Goal: Information Seeking & Learning: Learn about a topic

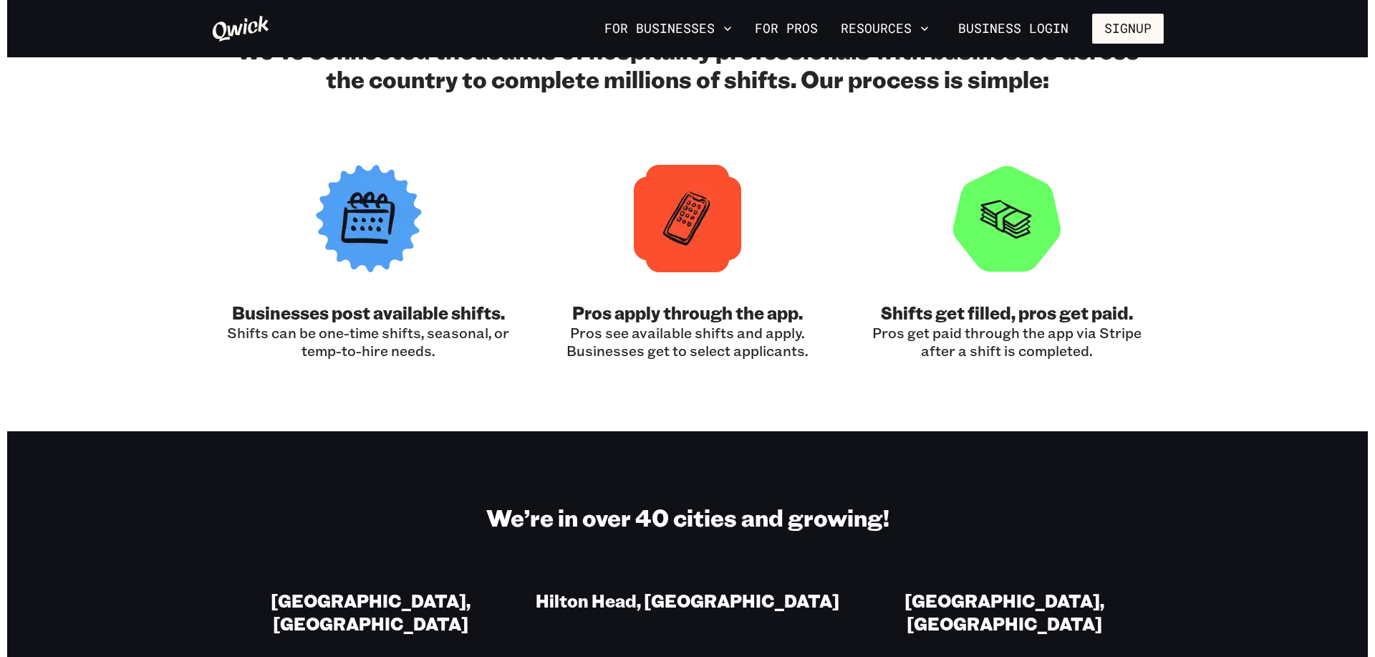
scroll to position [1060, 0]
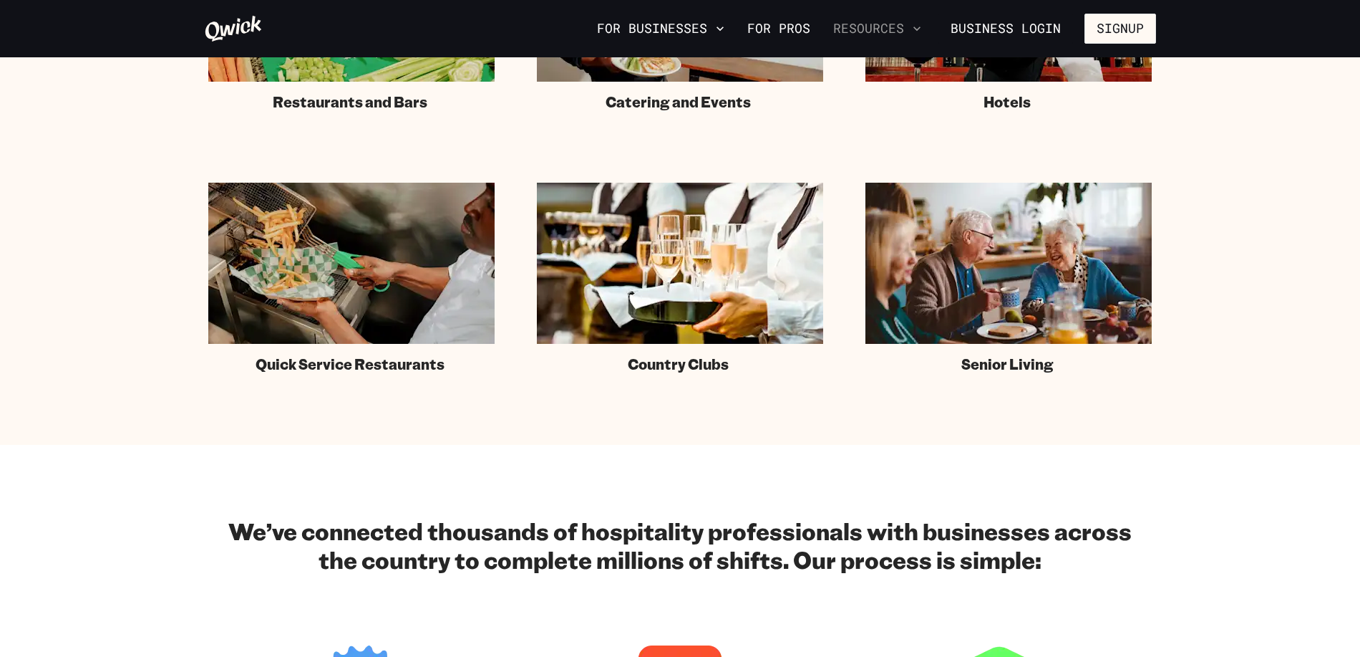
click at [891, 24] on button "Resources" at bounding box center [878, 28] width 100 height 24
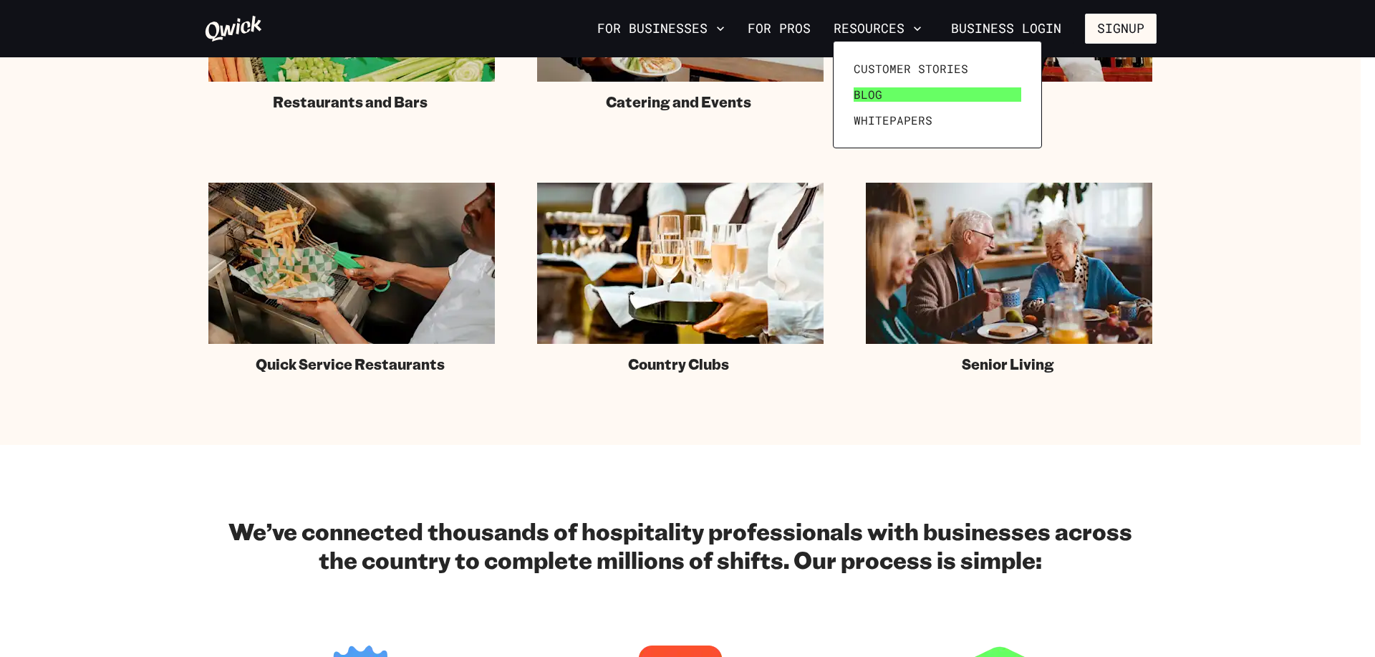
click at [869, 95] on span "Blog" at bounding box center [868, 94] width 29 height 14
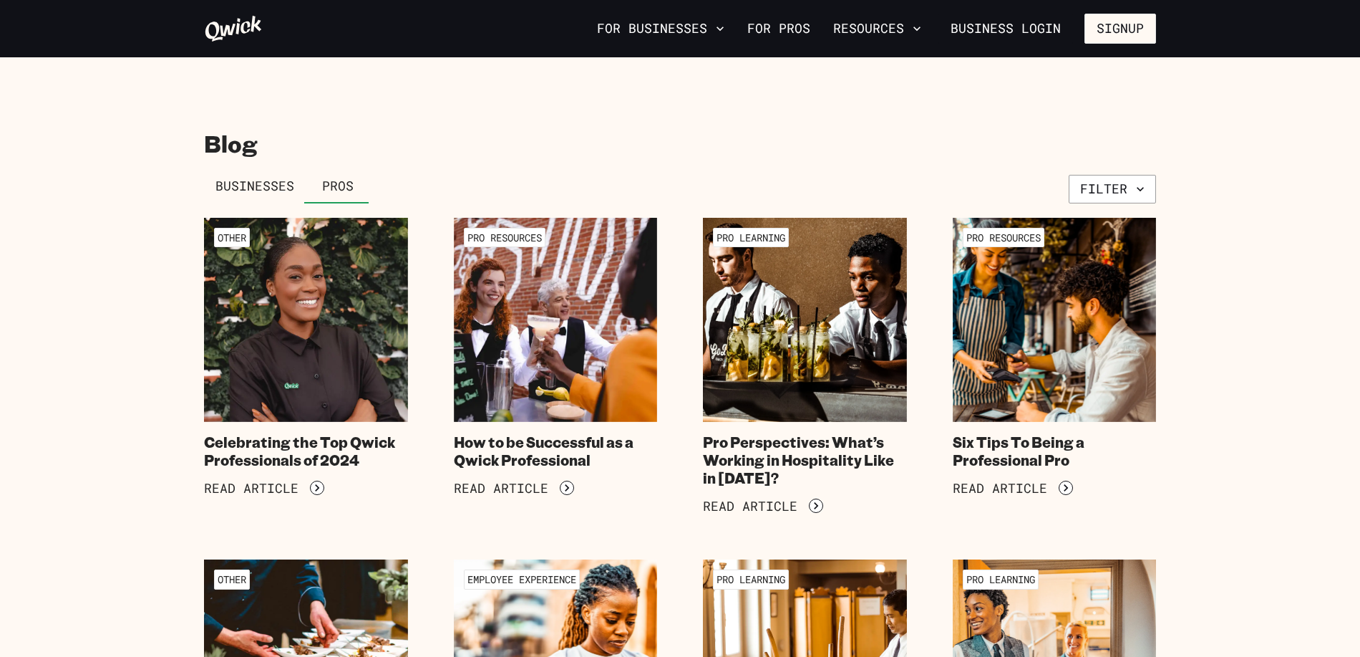
click at [253, 198] on link "Businesses" at bounding box center [255, 186] width 102 height 34
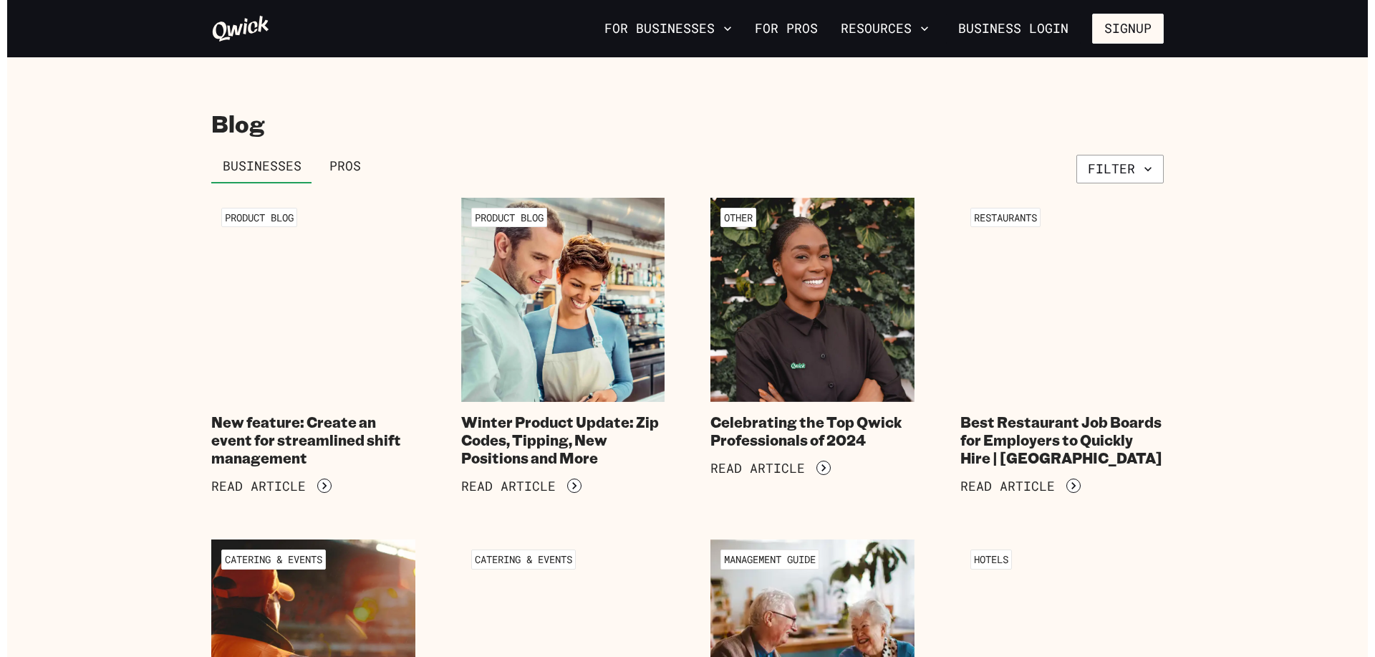
scroll to position [26, 0]
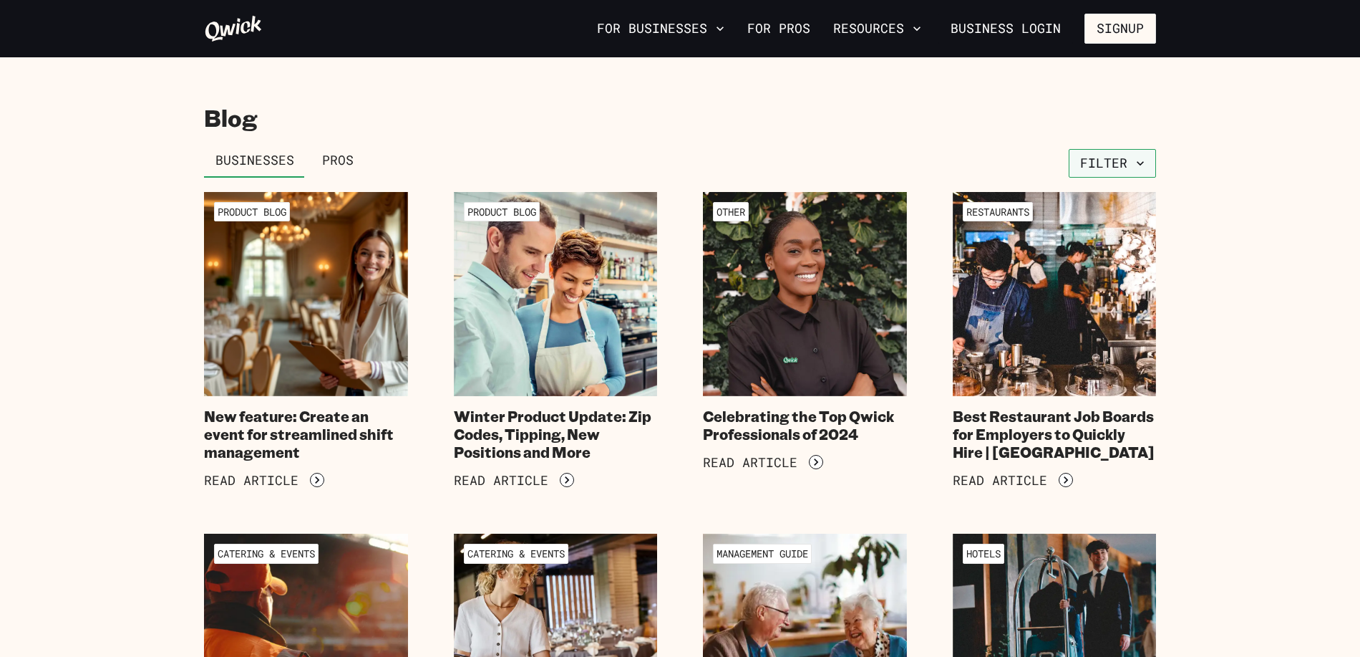
click at [1118, 165] on button "Filter" at bounding box center [1112, 163] width 87 height 29
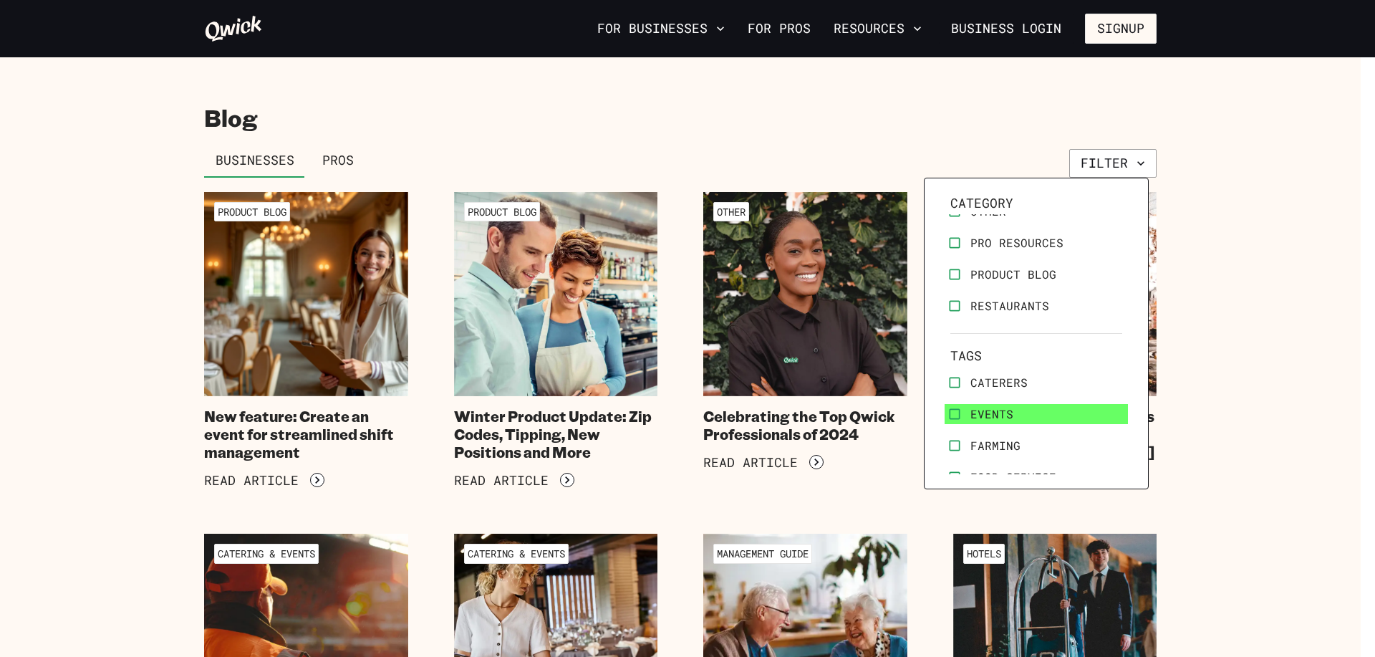
scroll to position [145, 0]
click at [1283, 295] on div at bounding box center [687, 328] width 1375 height 657
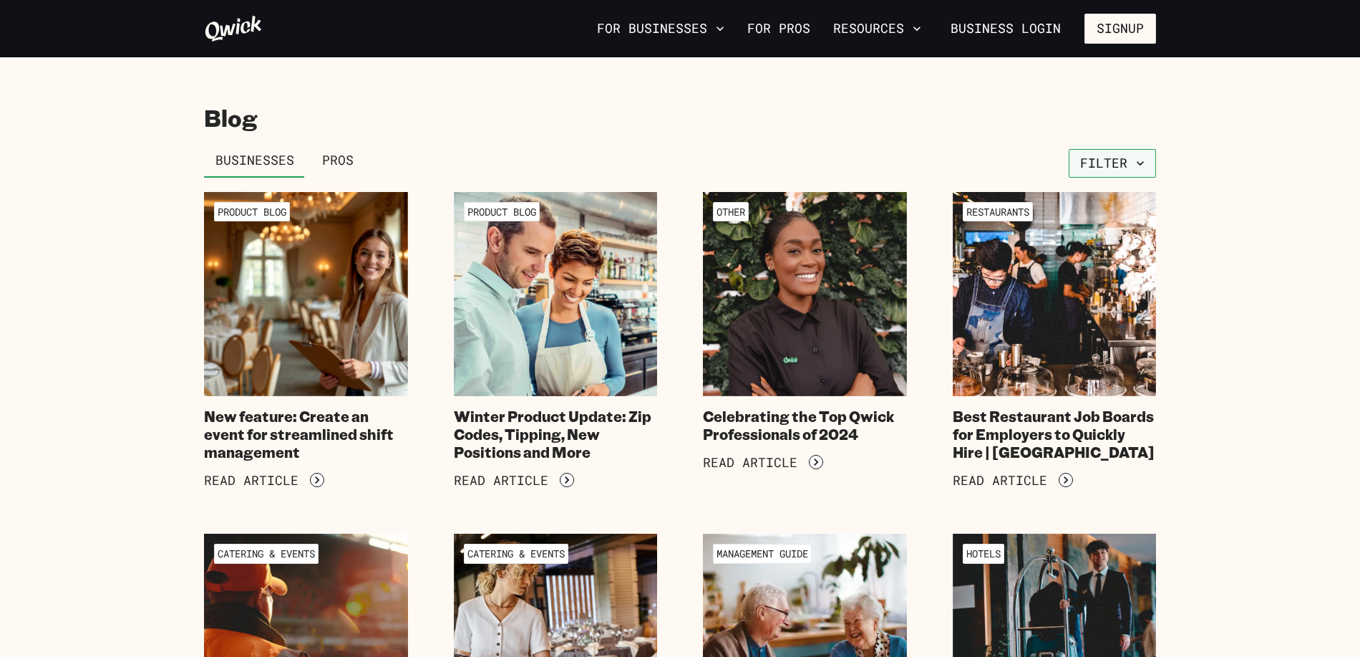
click at [1138, 152] on button "Filter" at bounding box center [1112, 163] width 87 height 29
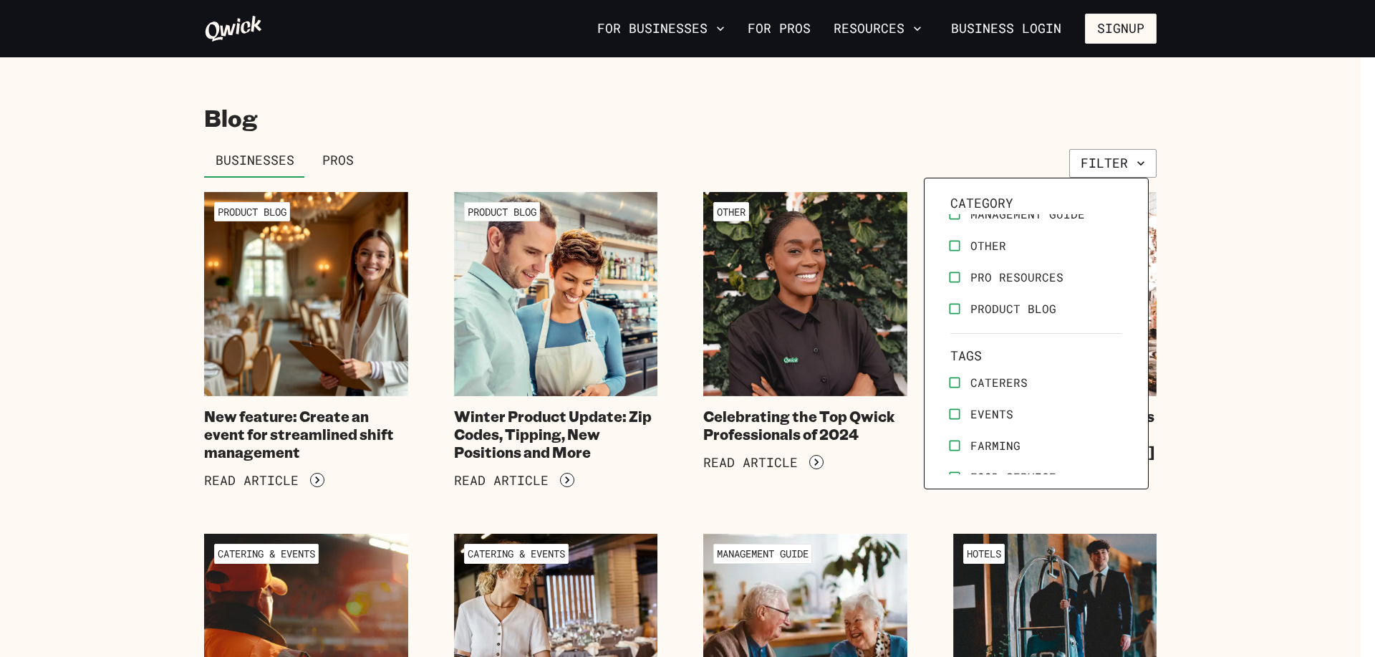
scroll to position [193, 0]
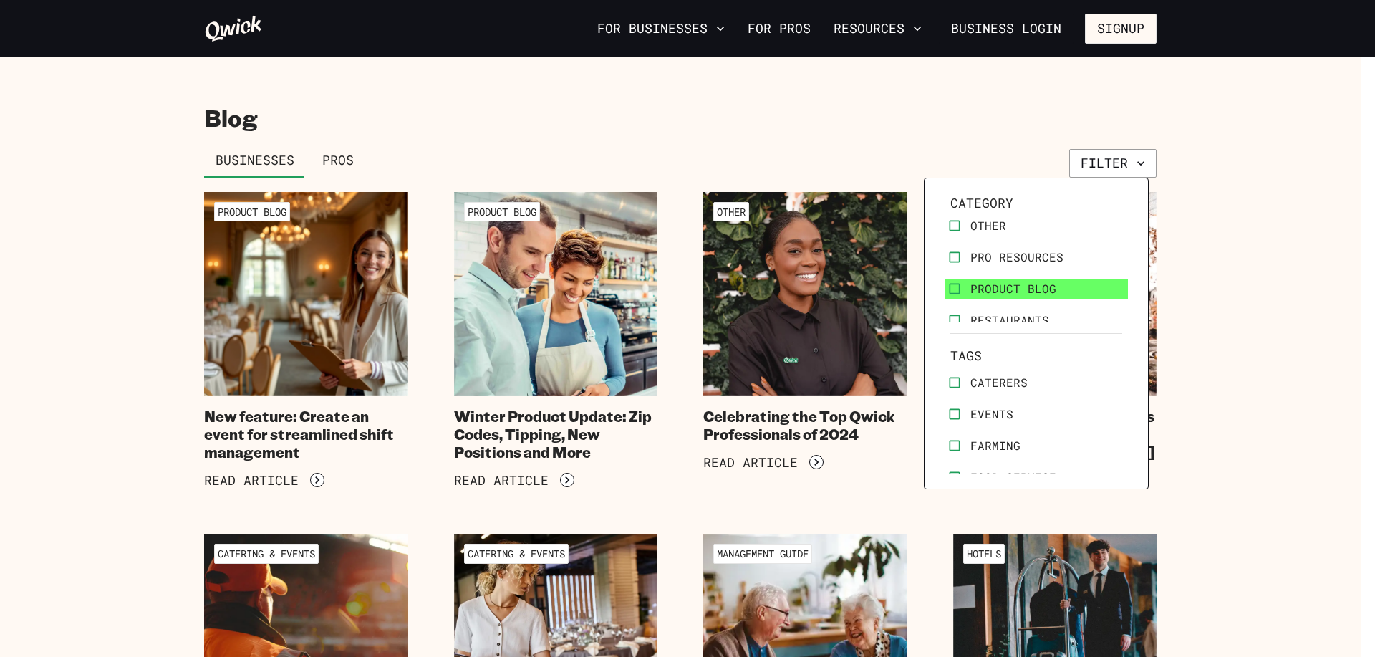
click at [1037, 285] on span "Product Blog" at bounding box center [1013, 288] width 86 height 14
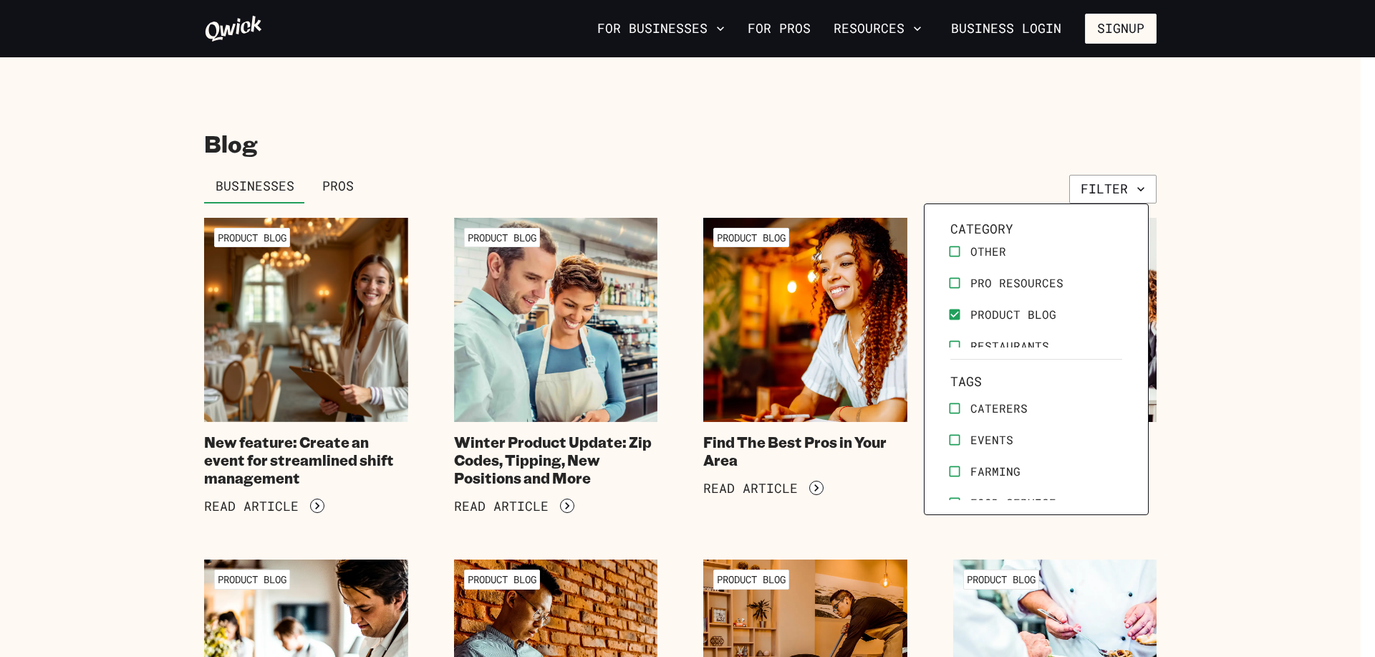
click at [1246, 279] on div at bounding box center [687, 328] width 1375 height 657
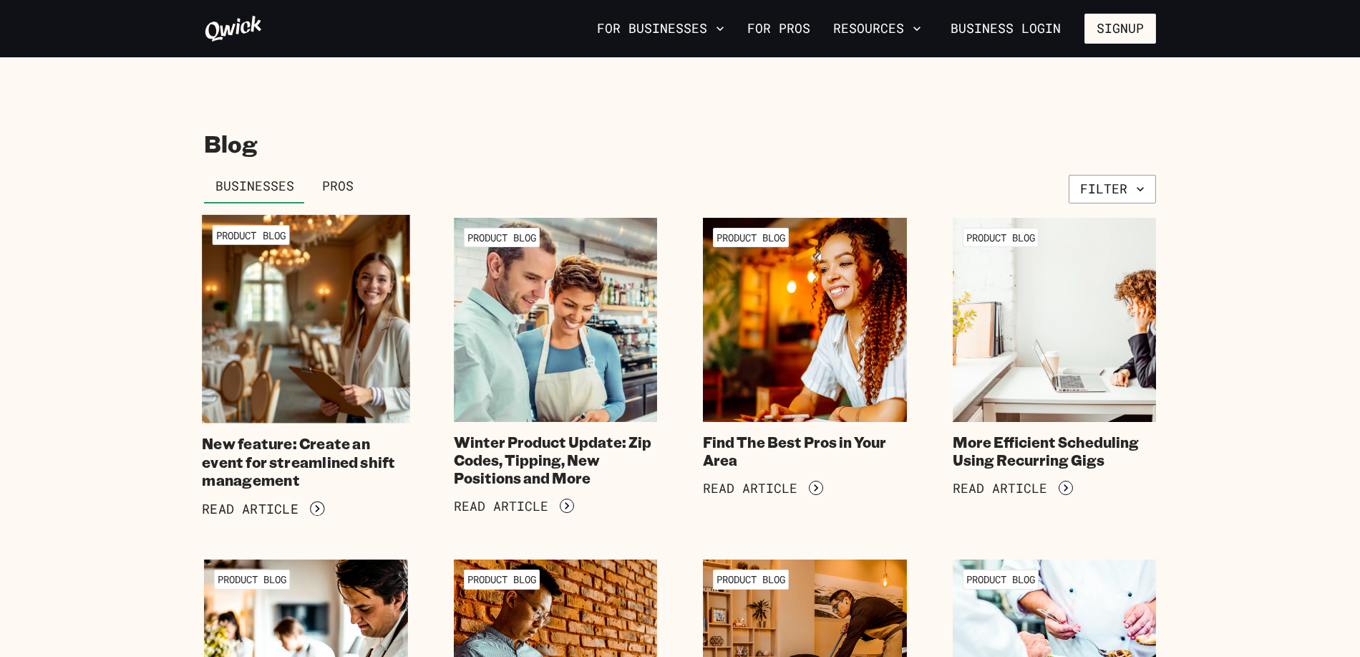
click at [271, 393] on img at bounding box center [306, 319] width 208 height 208
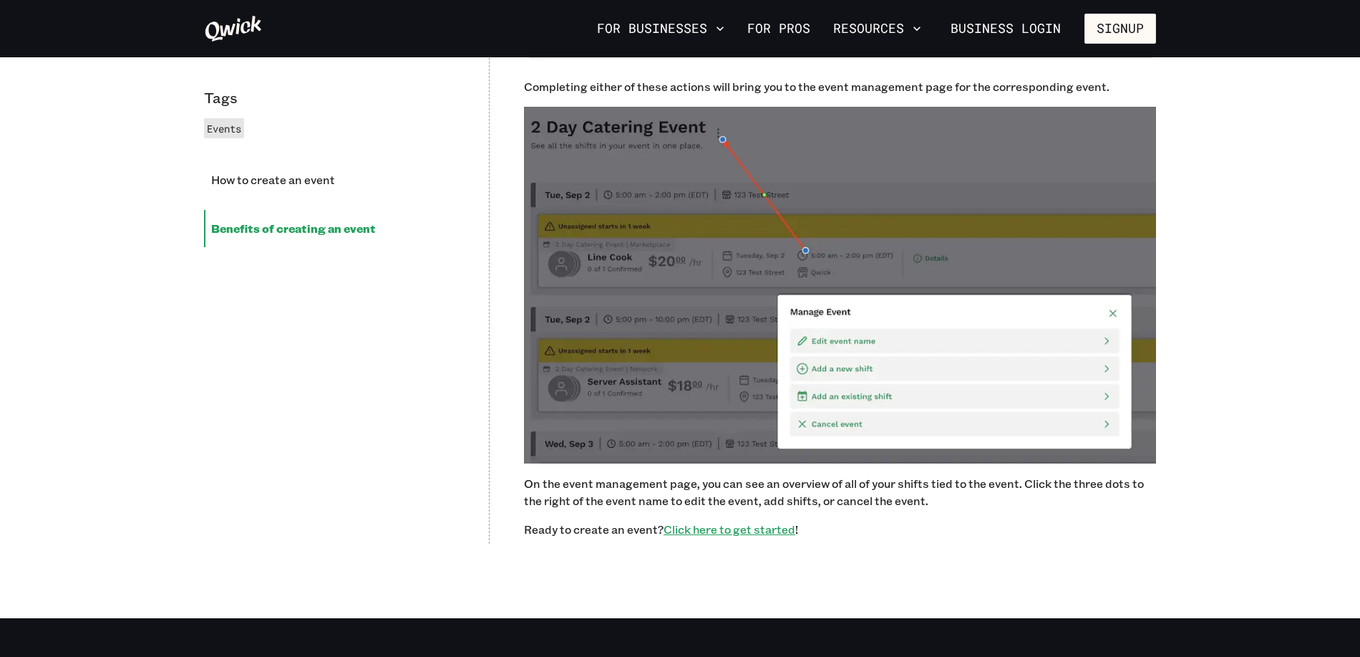
scroll to position [2628, 0]
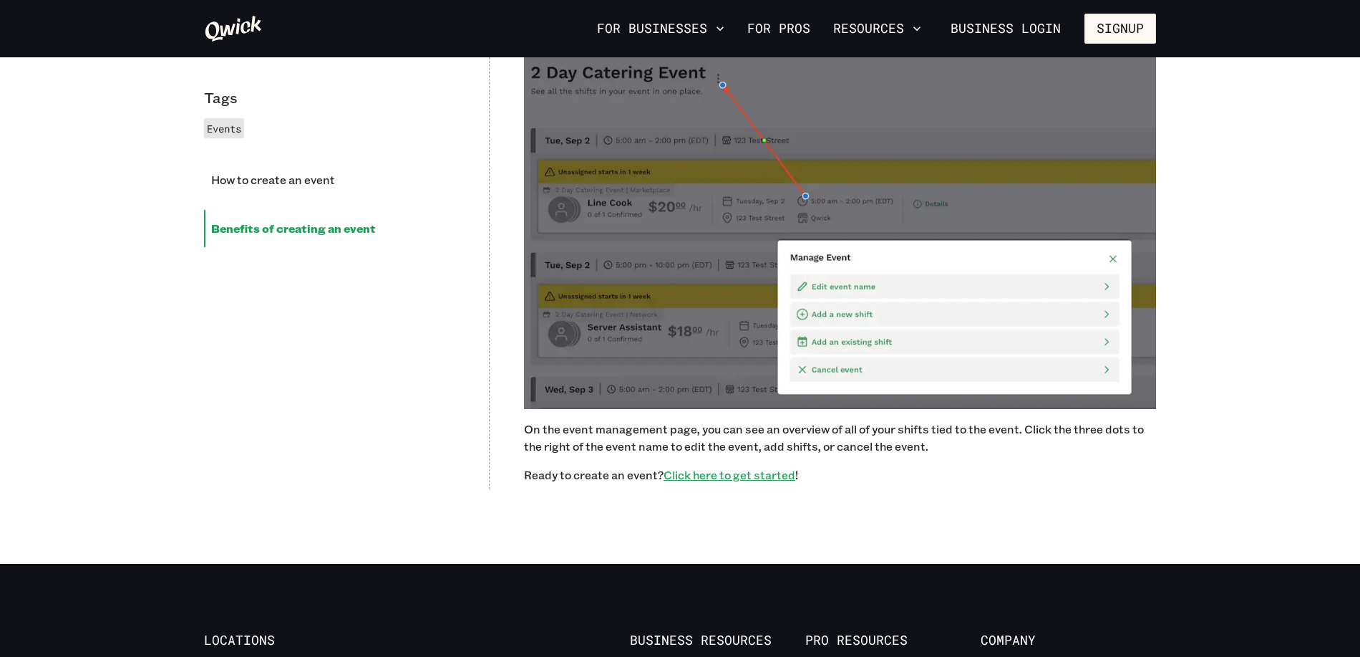
click at [729, 477] on u "Click here to get started" at bounding box center [730, 474] width 132 height 15
